Goal: Find specific page/section: Find specific page/section

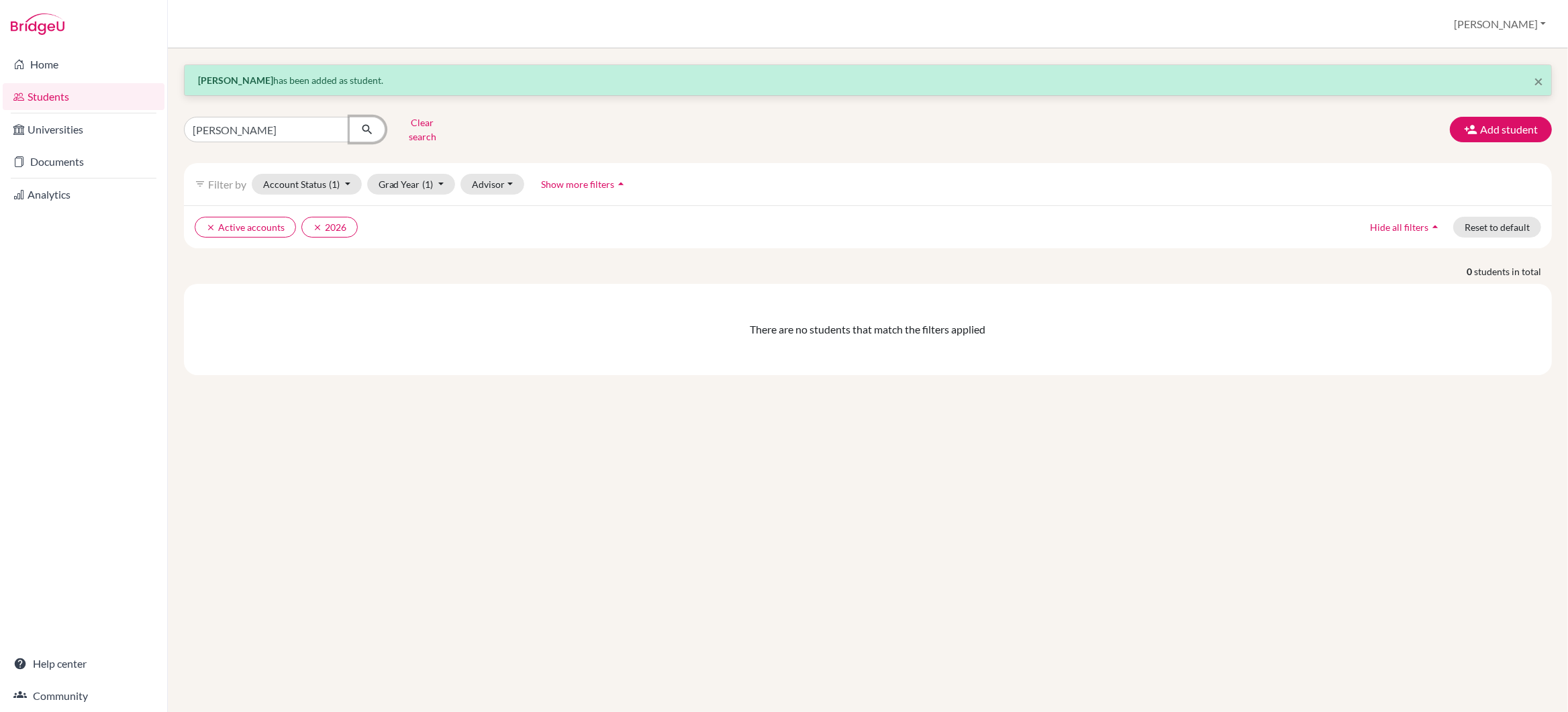
click at [369, 124] on icon "submit" at bounding box center [367, 129] width 13 height 13
click at [306, 128] on input "[PERSON_NAME]" at bounding box center [267, 129] width 166 height 25
click at [367, 128] on icon "submit" at bounding box center [367, 129] width 13 height 13
click at [406, 177] on button "Grad Year (1)" at bounding box center [411, 185] width 88 height 21
click at [404, 228] on span "2028" at bounding box center [396, 234] width 24 height 16
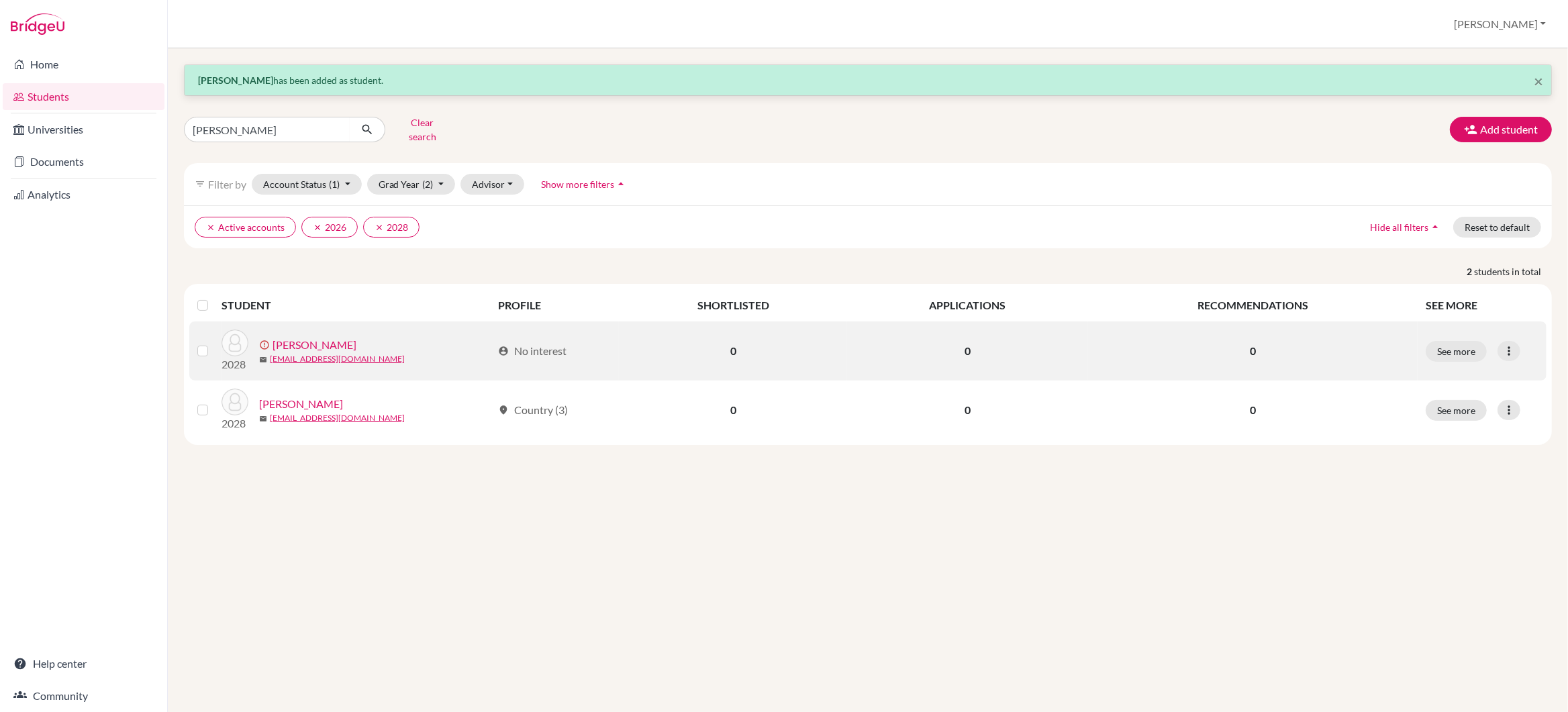
click at [308, 337] on link "[PERSON_NAME]" at bounding box center [315, 345] width 84 height 16
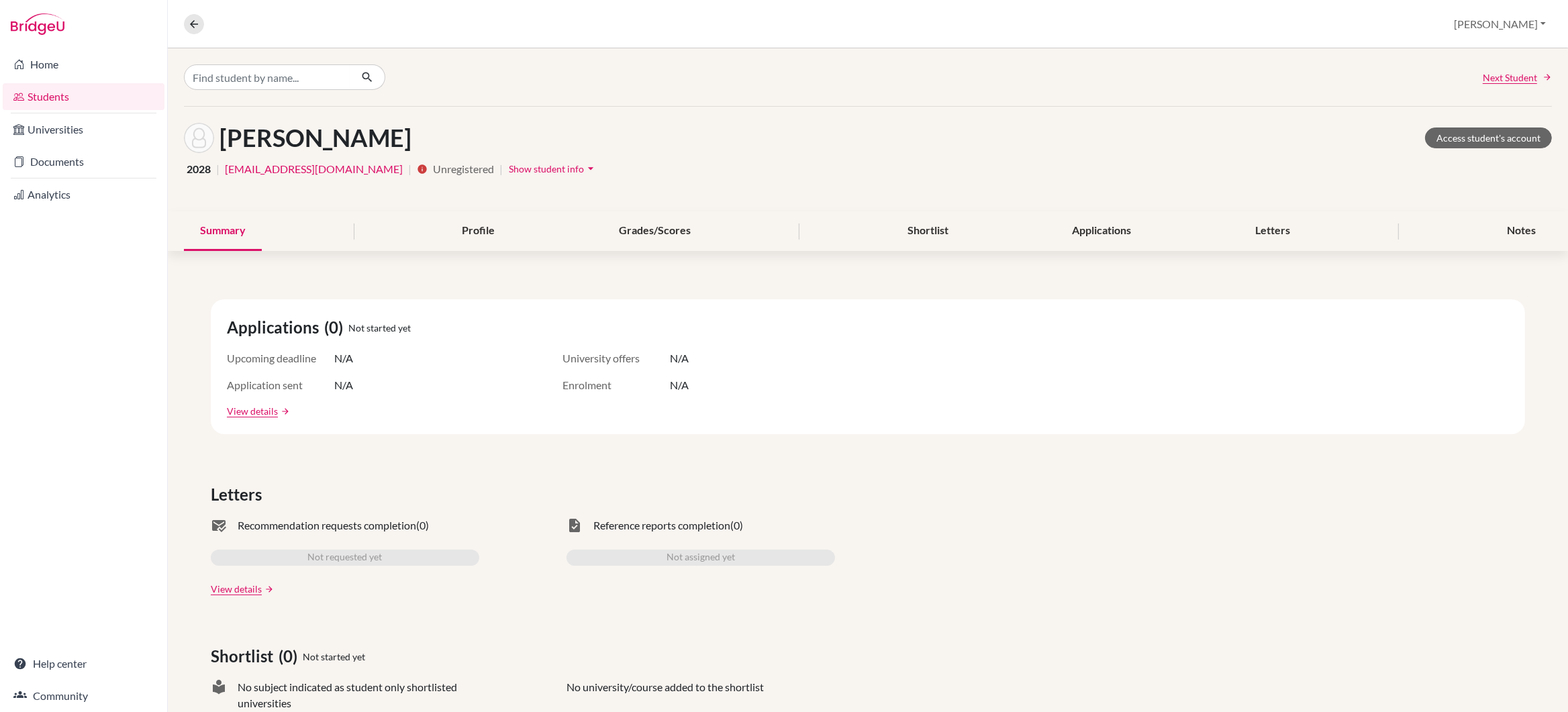
click at [509, 171] on span "Show student info" at bounding box center [546, 169] width 75 height 11
